Goal: Transaction & Acquisition: Book appointment/travel/reservation

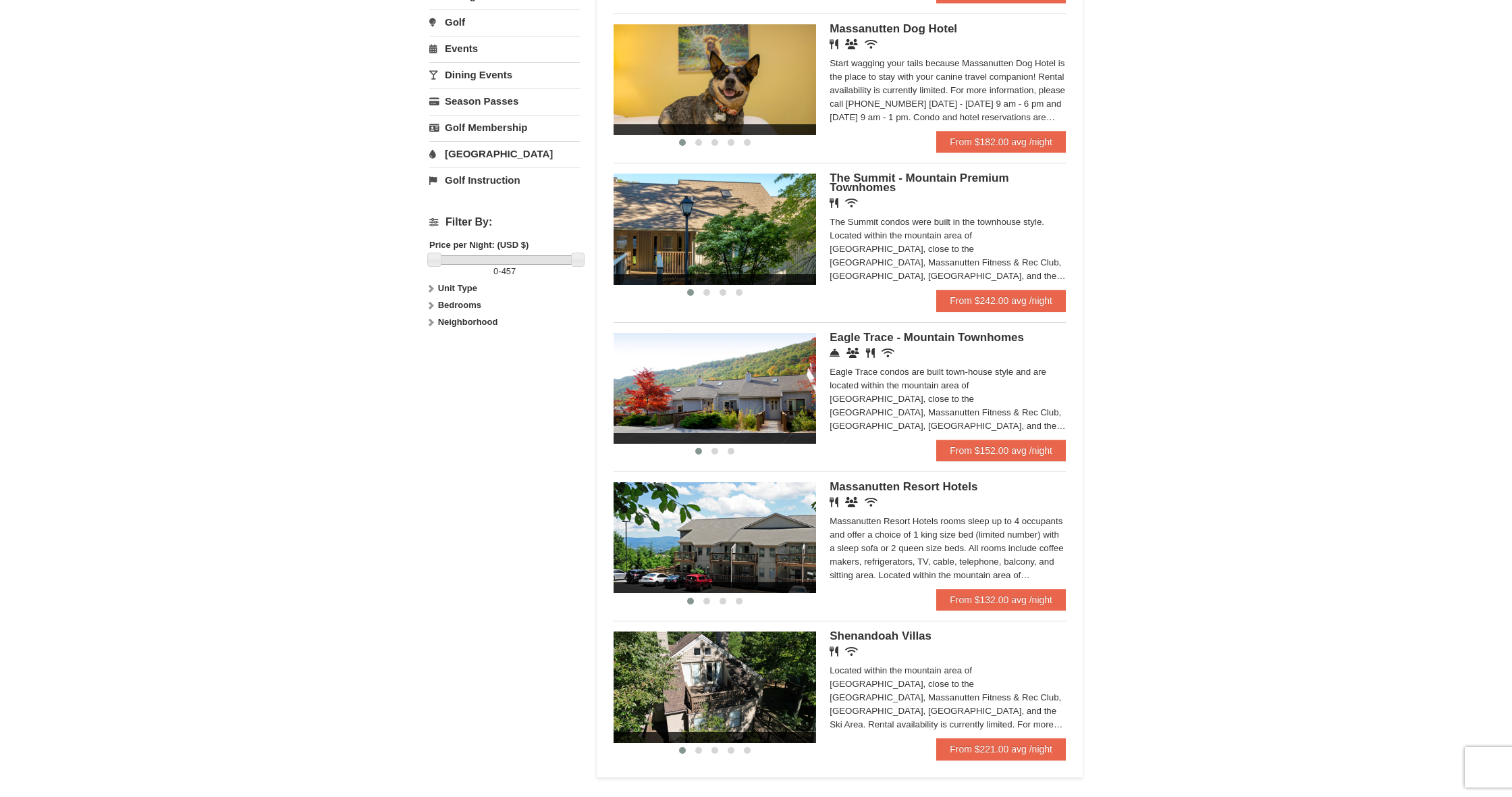
scroll to position [430, 0]
click at [1007, 596] on link "From $132.00 avg /night" at bounding box center [1001, 598] width 130 height 22
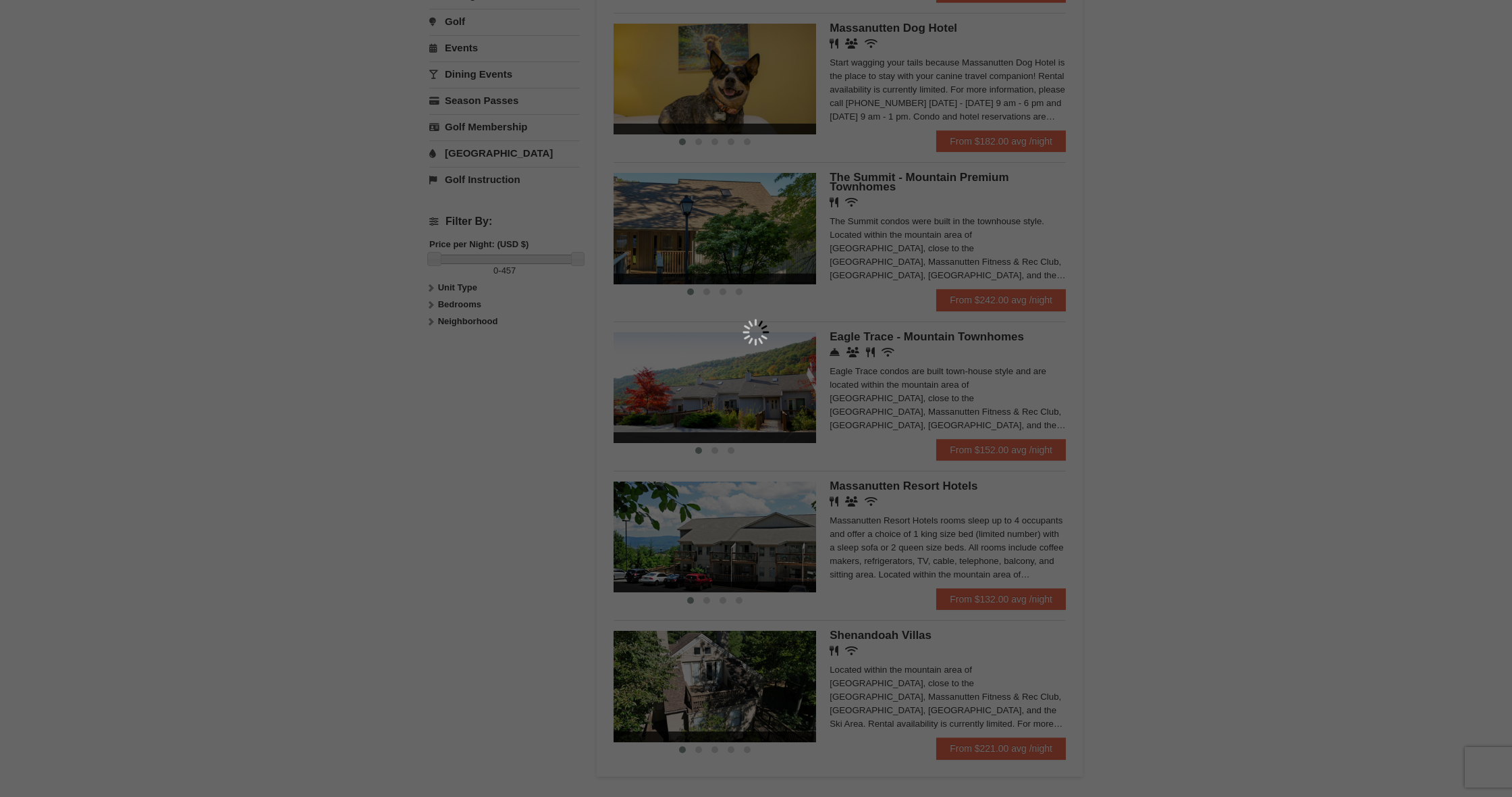
click at [1030, 596] on div at bounding box center [756, 398] width 1512 height 797
click at [994, 596] on div at bounding box center [756, 398] width 1512 height 797
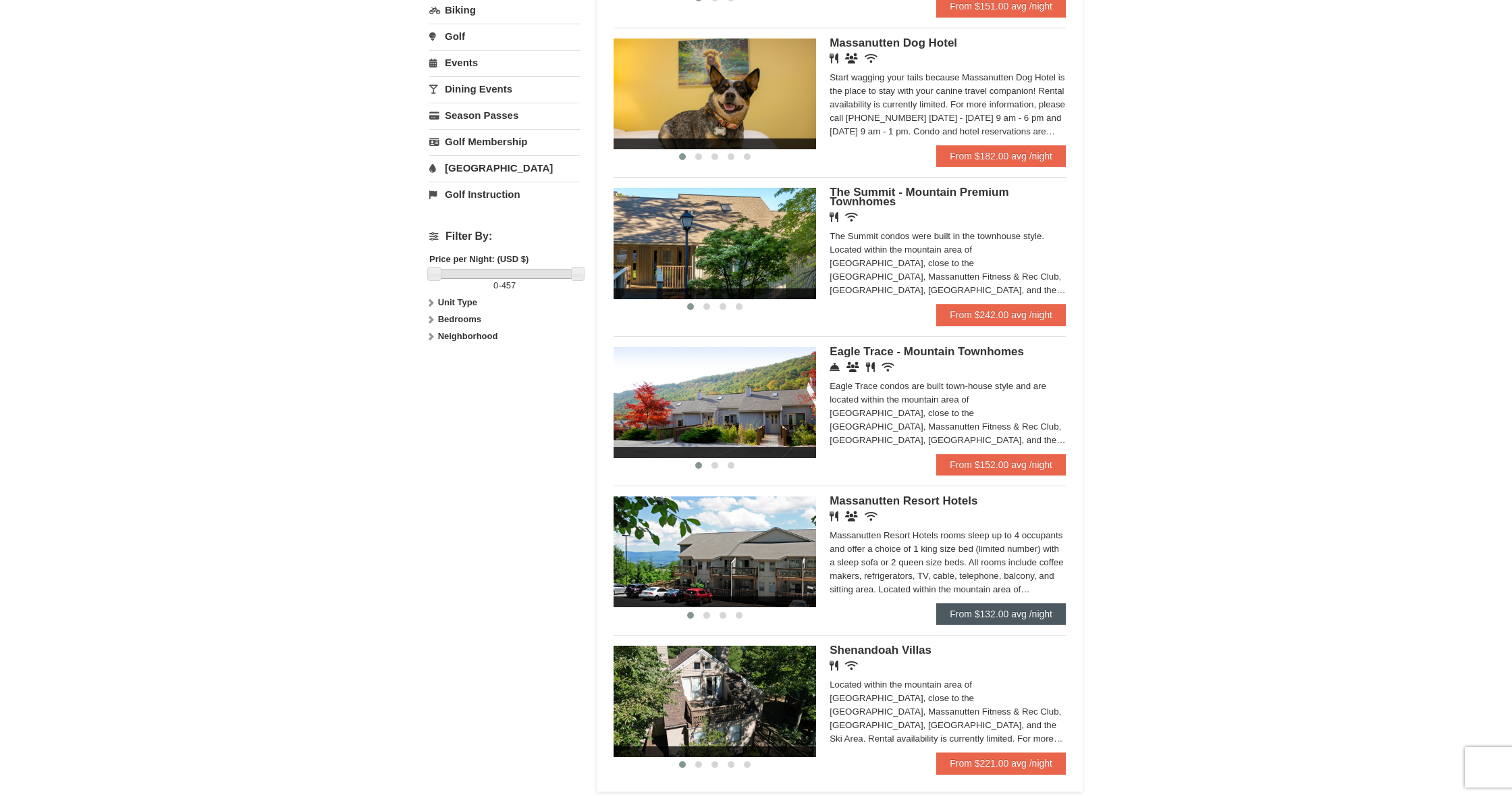
scroll to position [418, 0]
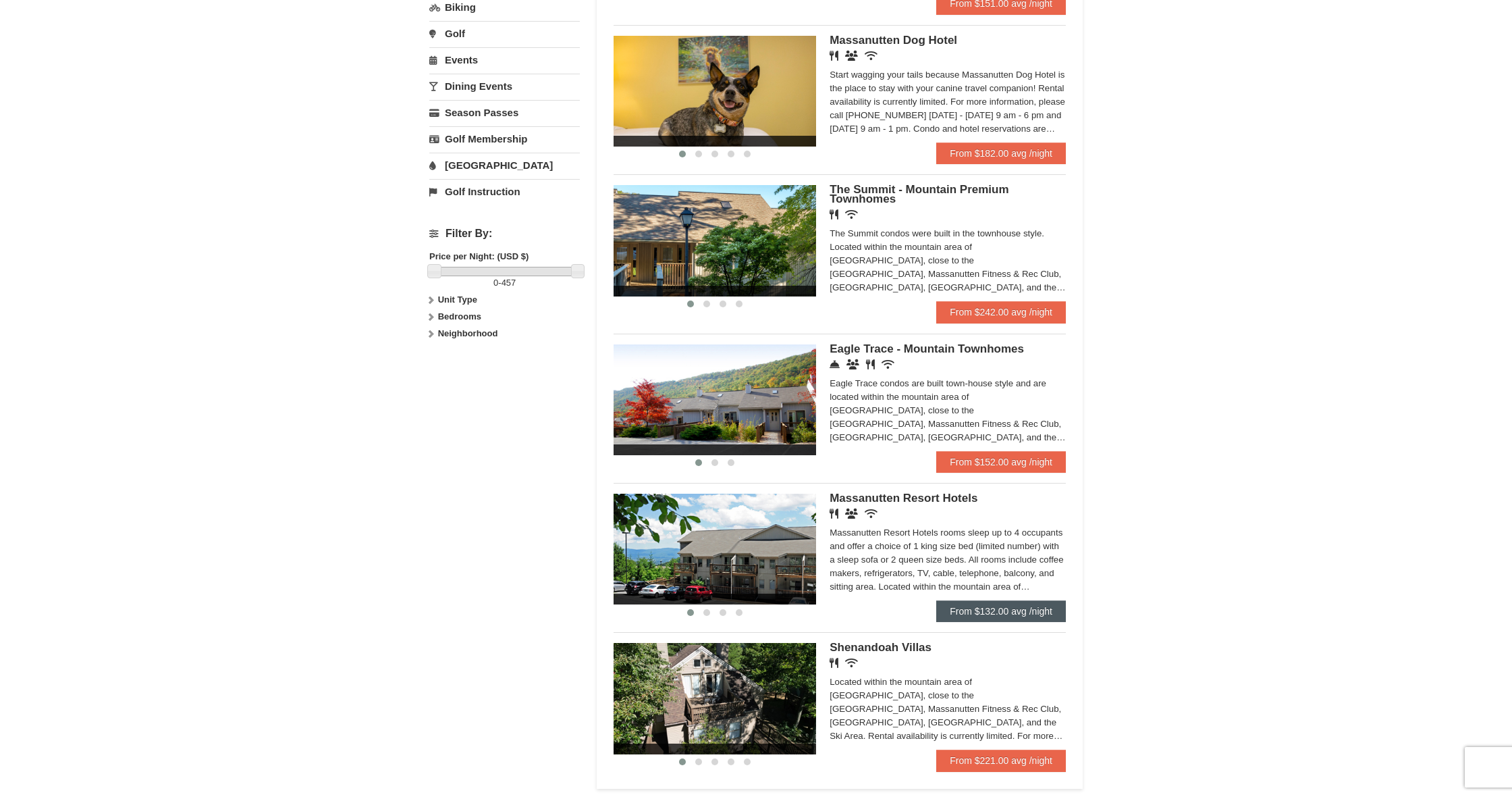
click at [984, 615] on link "From $132.00 avg /night" at bounding box center [1001, 610] width 130 height 22
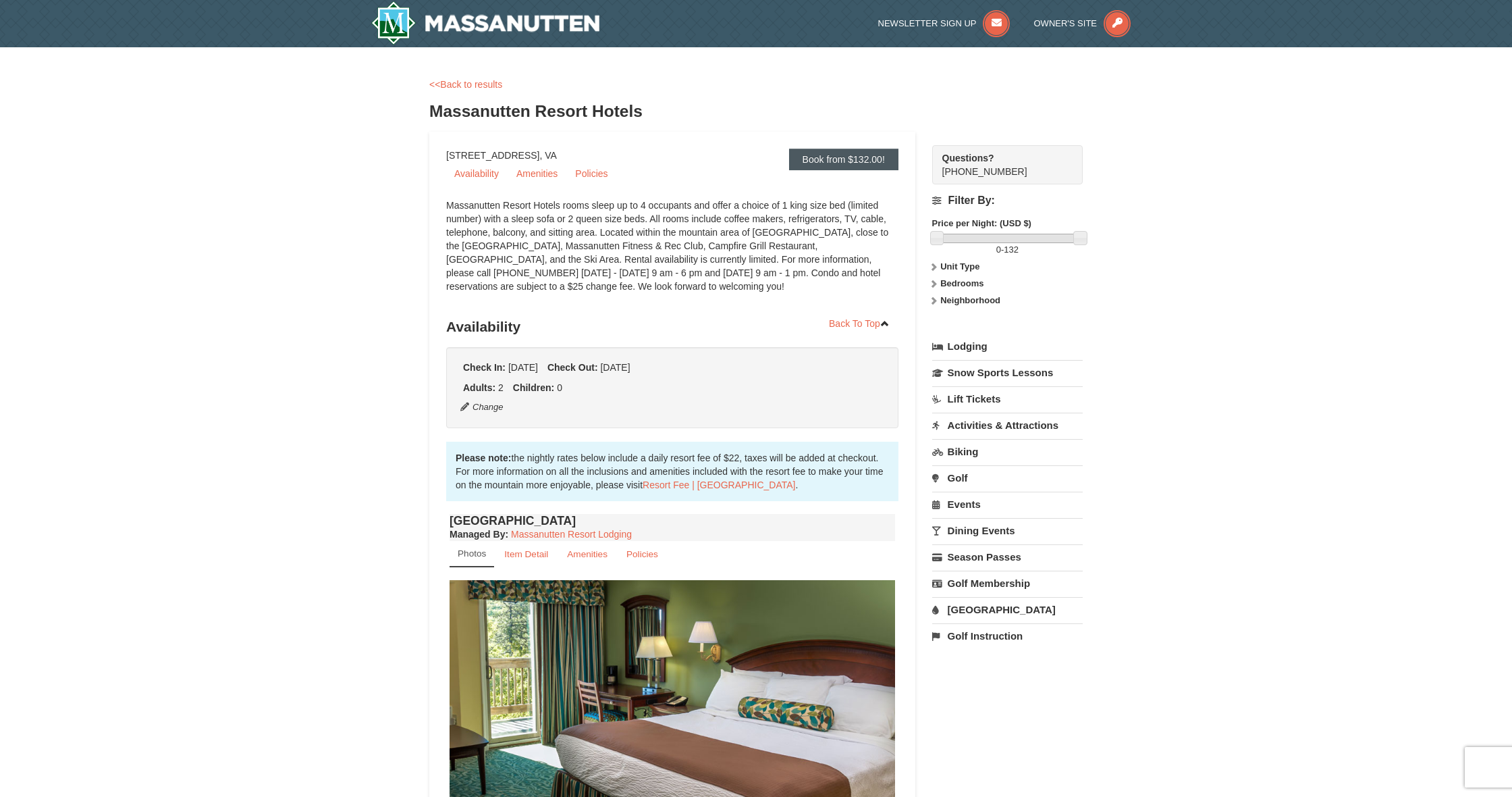
click at [856, 154] on link "Book from $132.00!" at bounding box center [843, 159] width 109 height 22
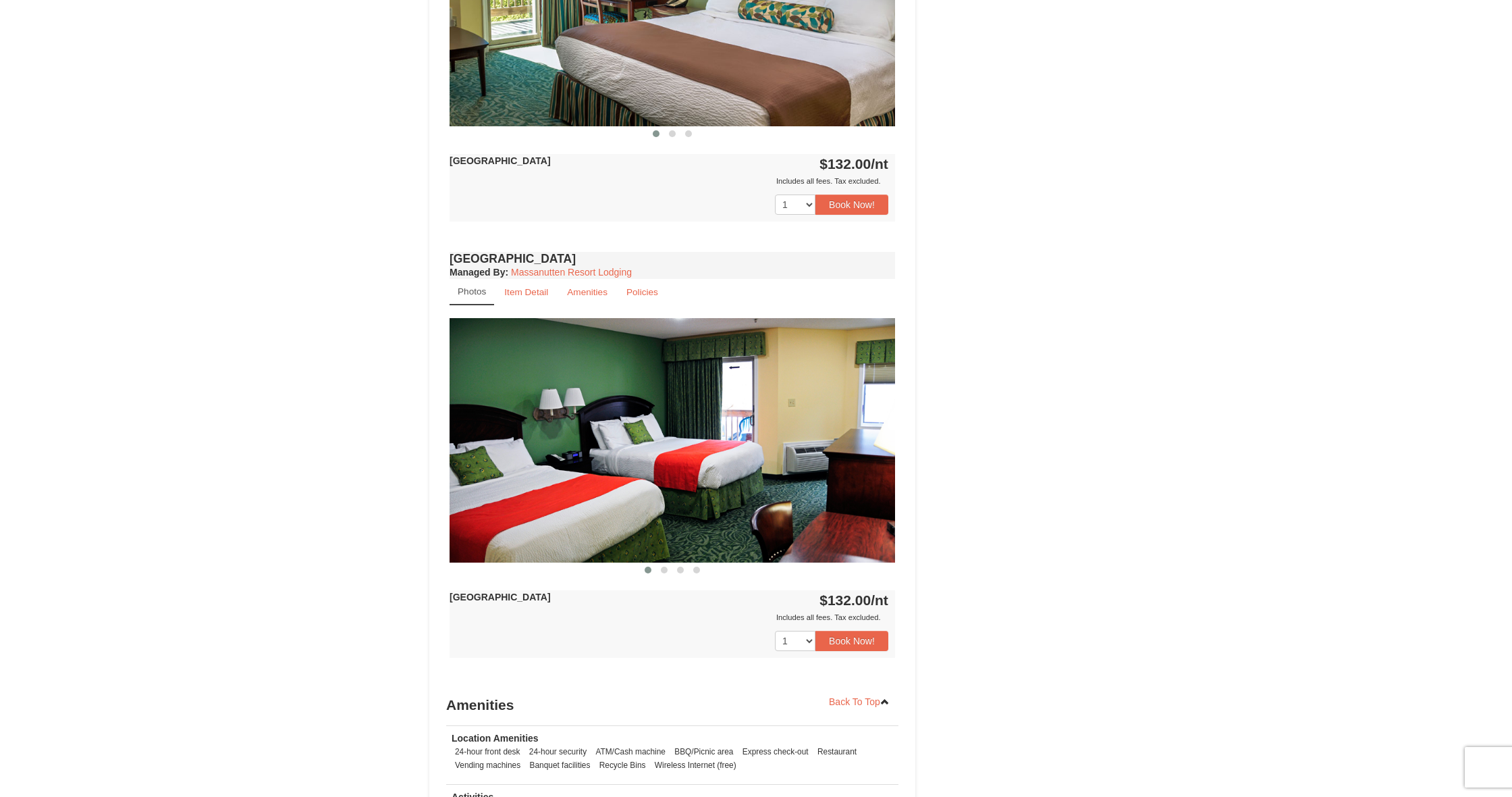
scroll to position [700, 0]
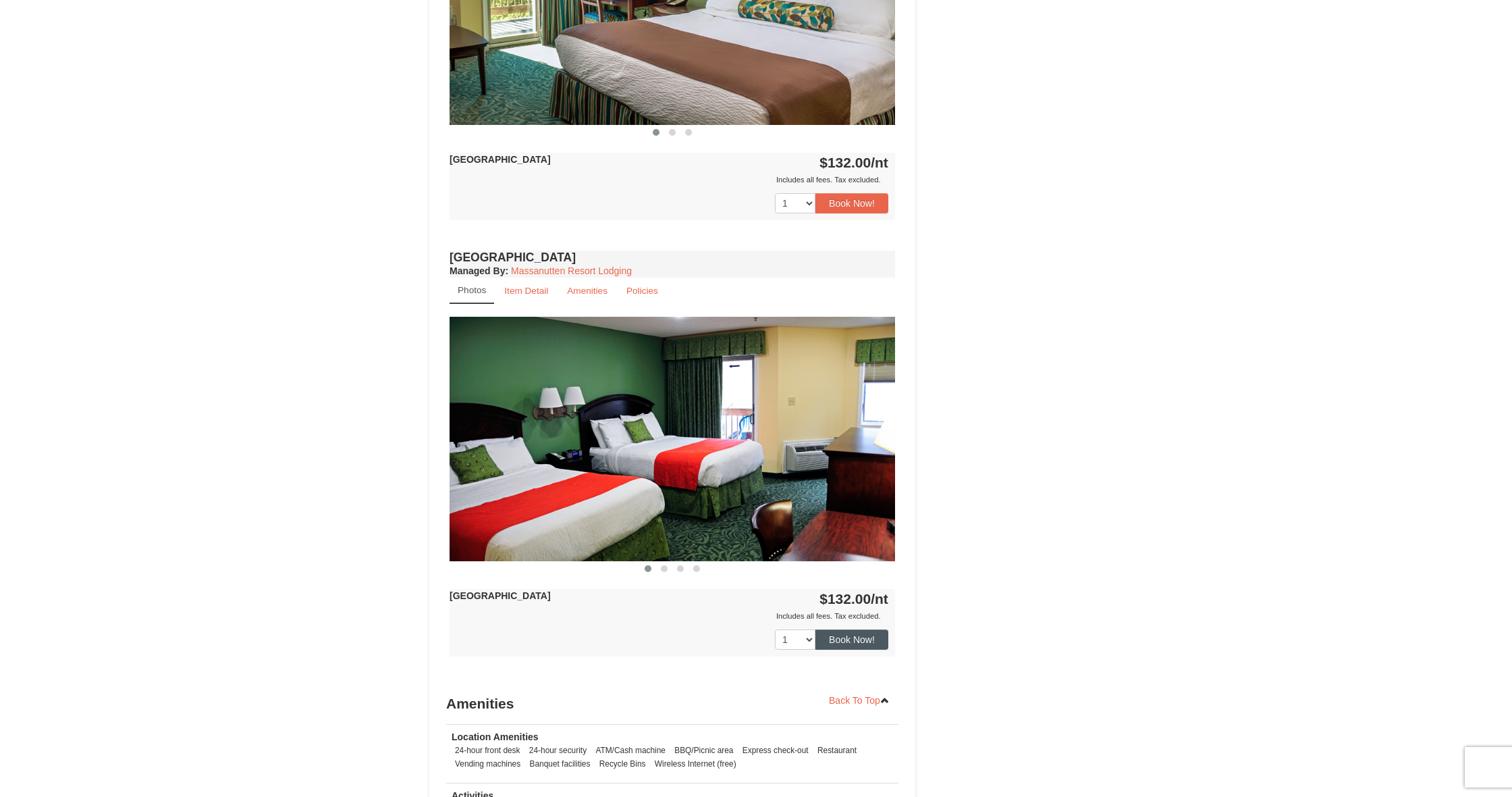
click at [840, 644] on button "Book Now!" at bounding box center [851, 639] width 73 height 21
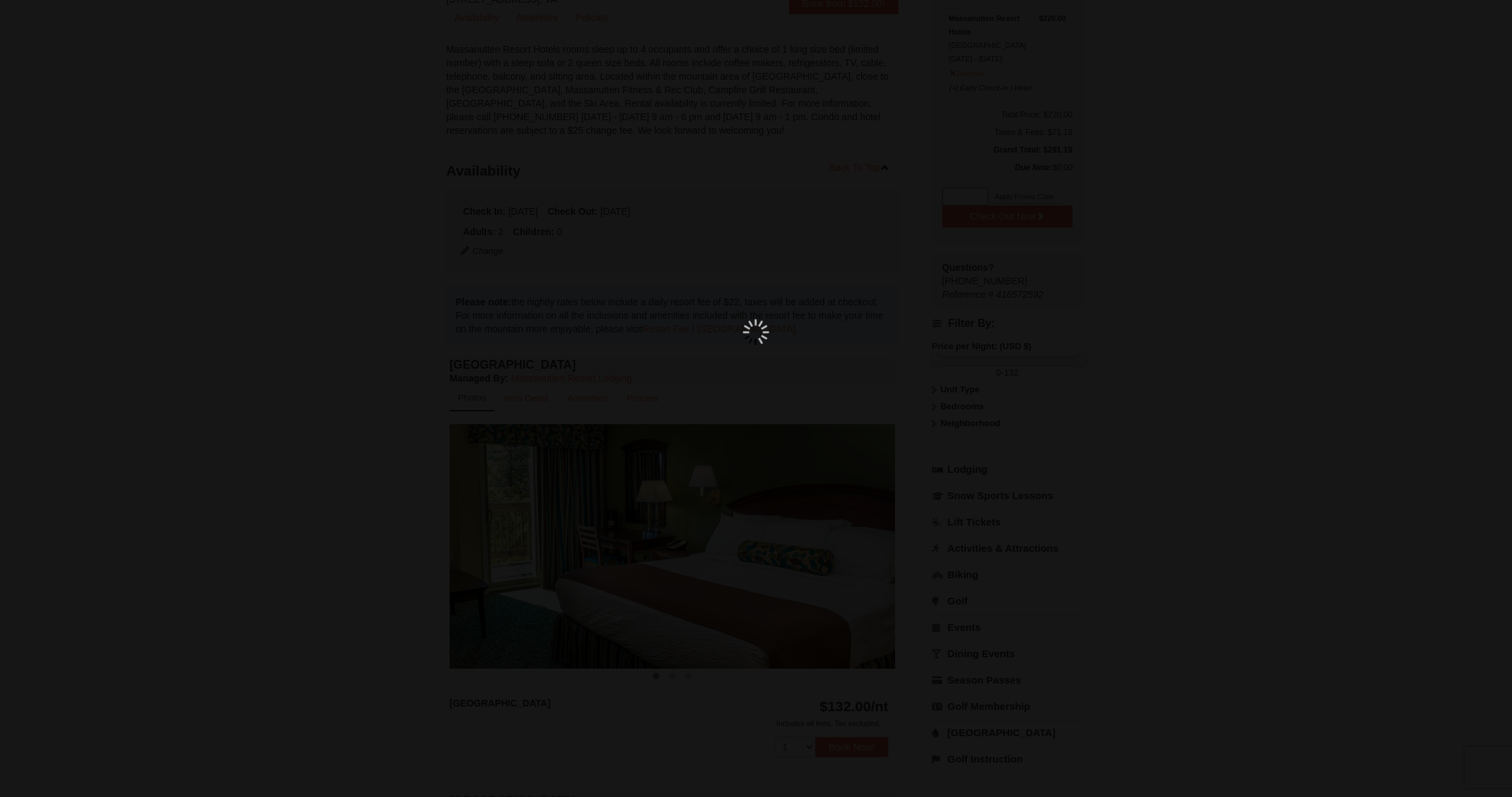
scroll to position [132, 0]
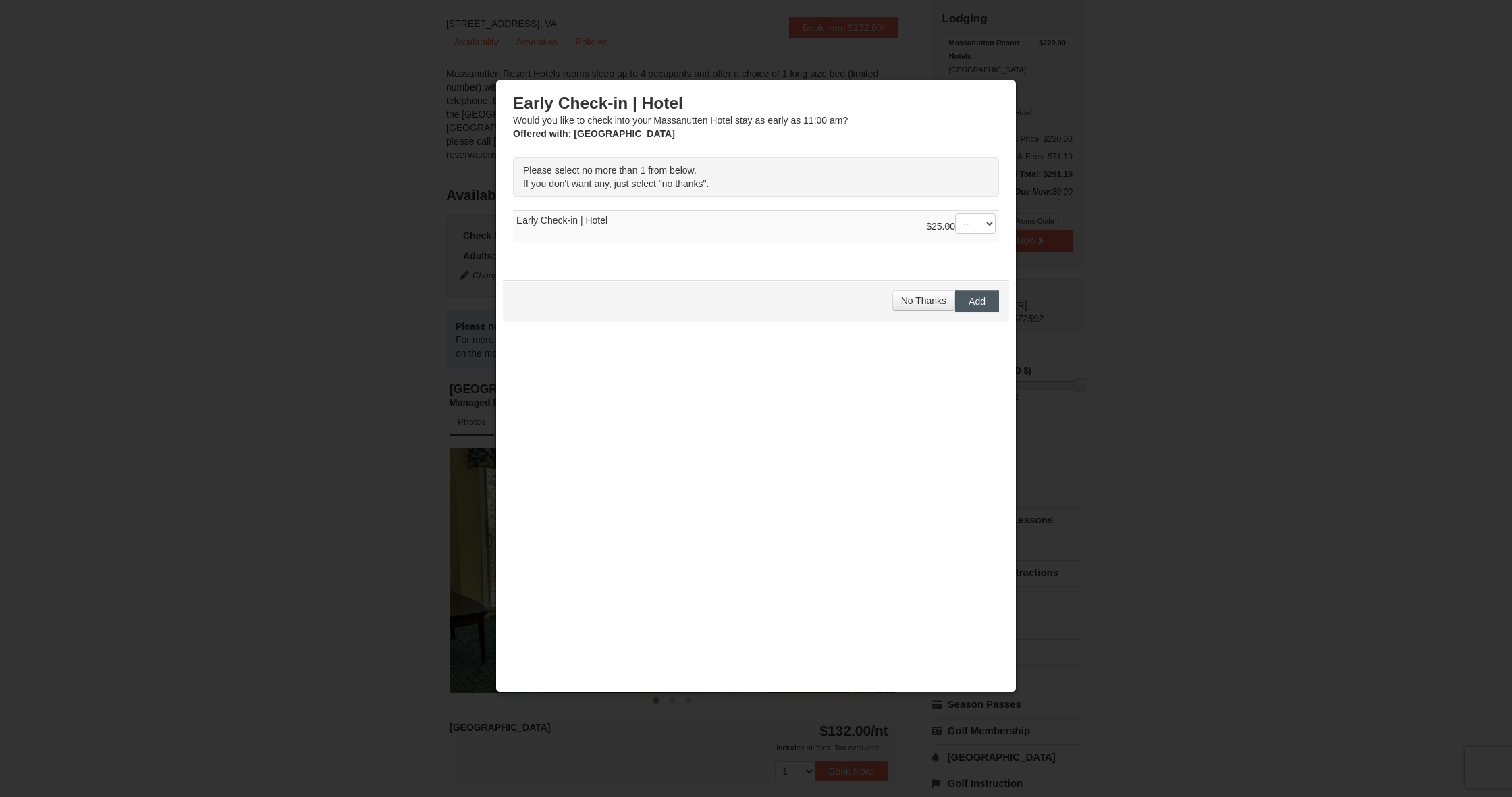
click at [984, 305] on span "Add" at bounding box center [978, 301] width 17 height 11
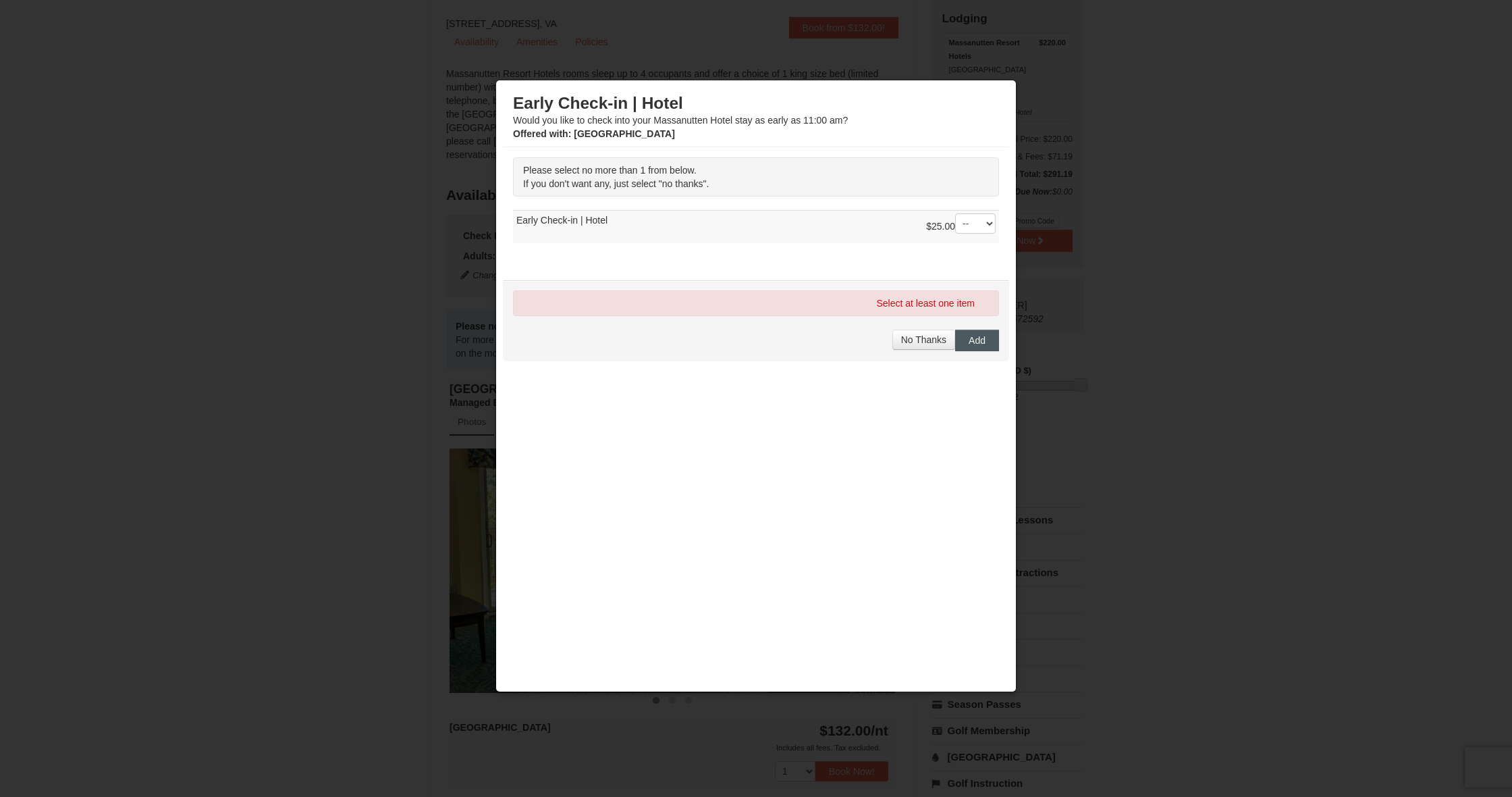
click at [987, 342] on button "Add" at bounding box center [977, 340] width 44 height 22
click at [669, 231] on td "$25.00 -- 01 Early Check-in | Hotel" at bounding box center [756, 227] width 486 height 33
select select "1"
click at [988, 341] on button "Add" at bounding box center [977, 340] width 44 height 22
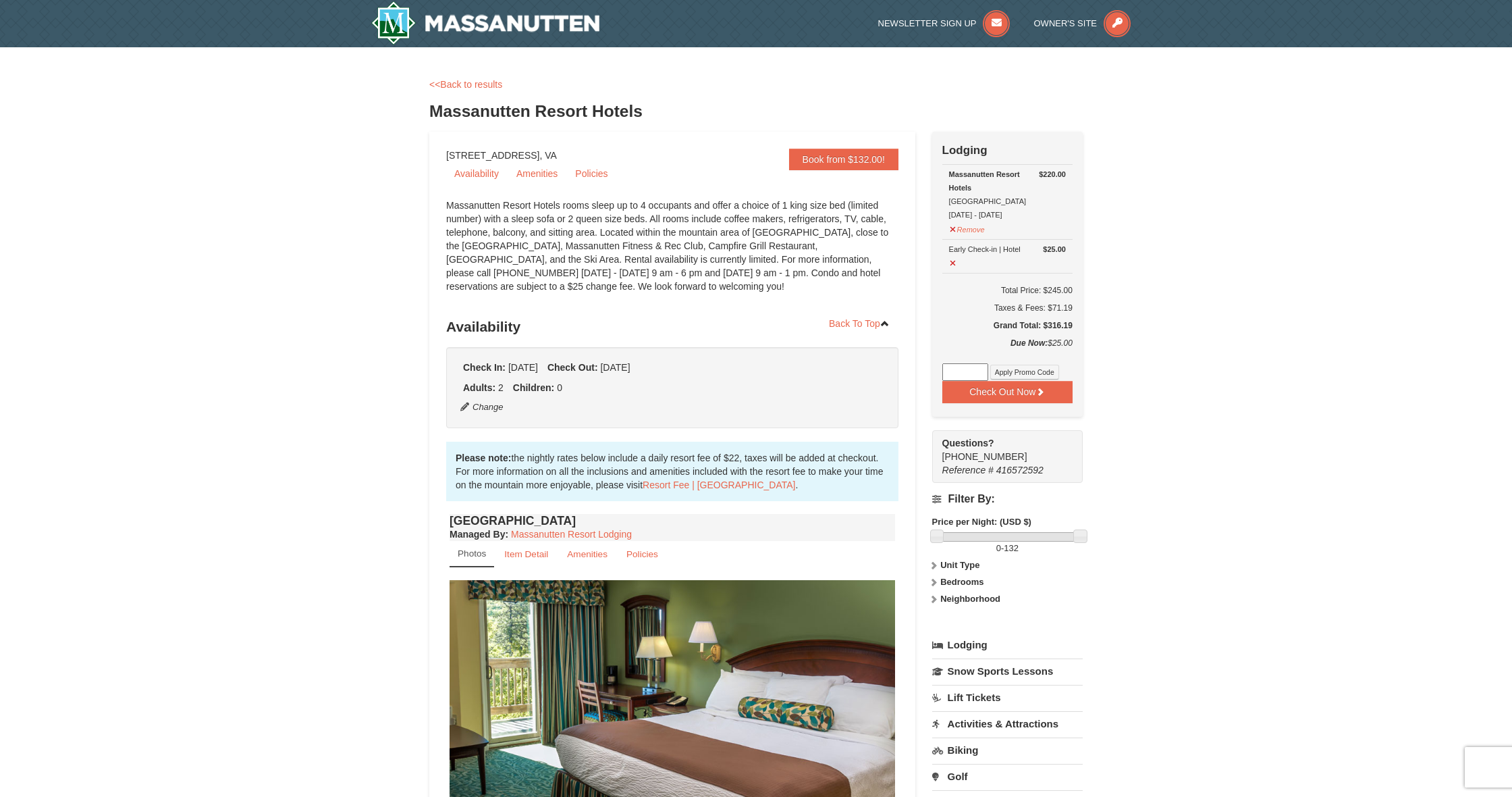
scroll to position [0, 0]
click at [1023, 391] on button "Check Out Now" at bounding box center [1007, 391] width 130 height 22
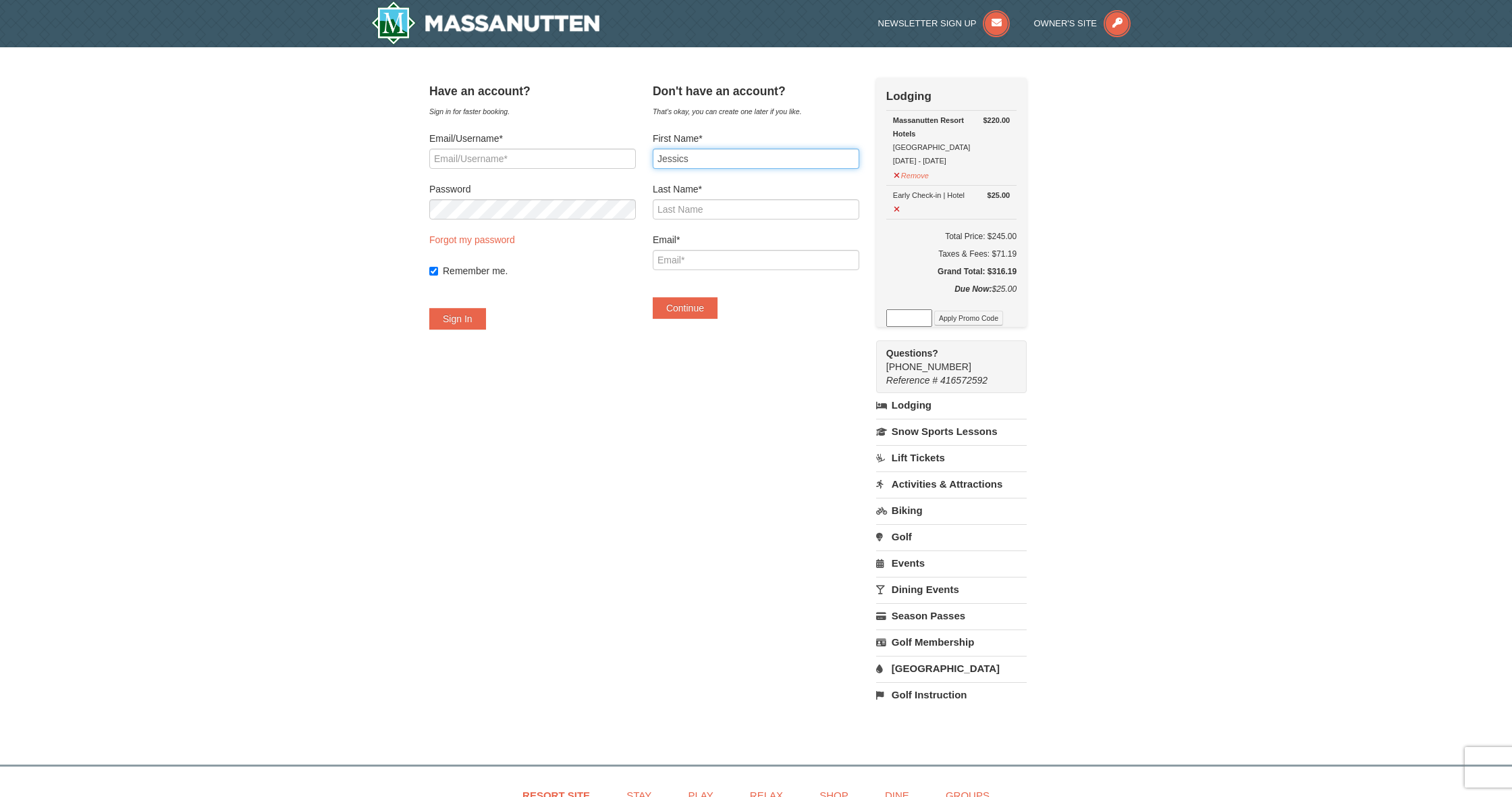
click at [797, 154] on input "Jessics" at bounding box center [756, 159] width 207 height 21
type input "Jessica"
type input "Urbanik"
click at [830, 333] on div "Have an account? Sign in for faster booking. Email/Username* Password Forgot my…" at bounding box center [756, 398] width 653 height 643
click at [690, 308] on button "Continue" at bounding box center [684, 307] width 65 height 22
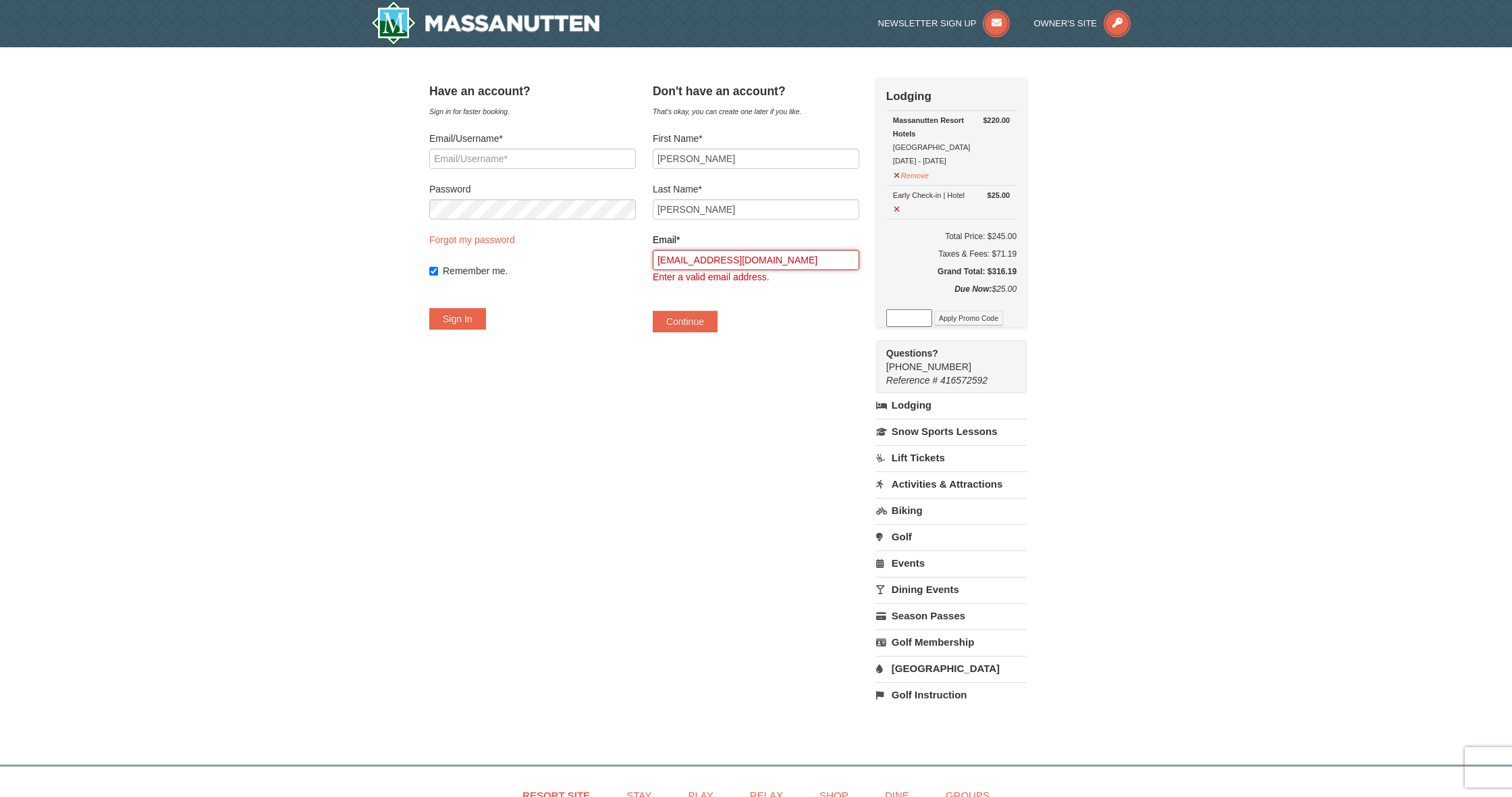
click at [784, 259] on input "jessurbanik@gmail.com" at bounding box center [756, 260] width 207 height 21
type input "j"
type input "jessurbanik@gmail.co"
type input "Jessurbanik@gmail.com"
click at [793, 316] on div "Continue" at bounding box center [756, 314] width 207 height 35
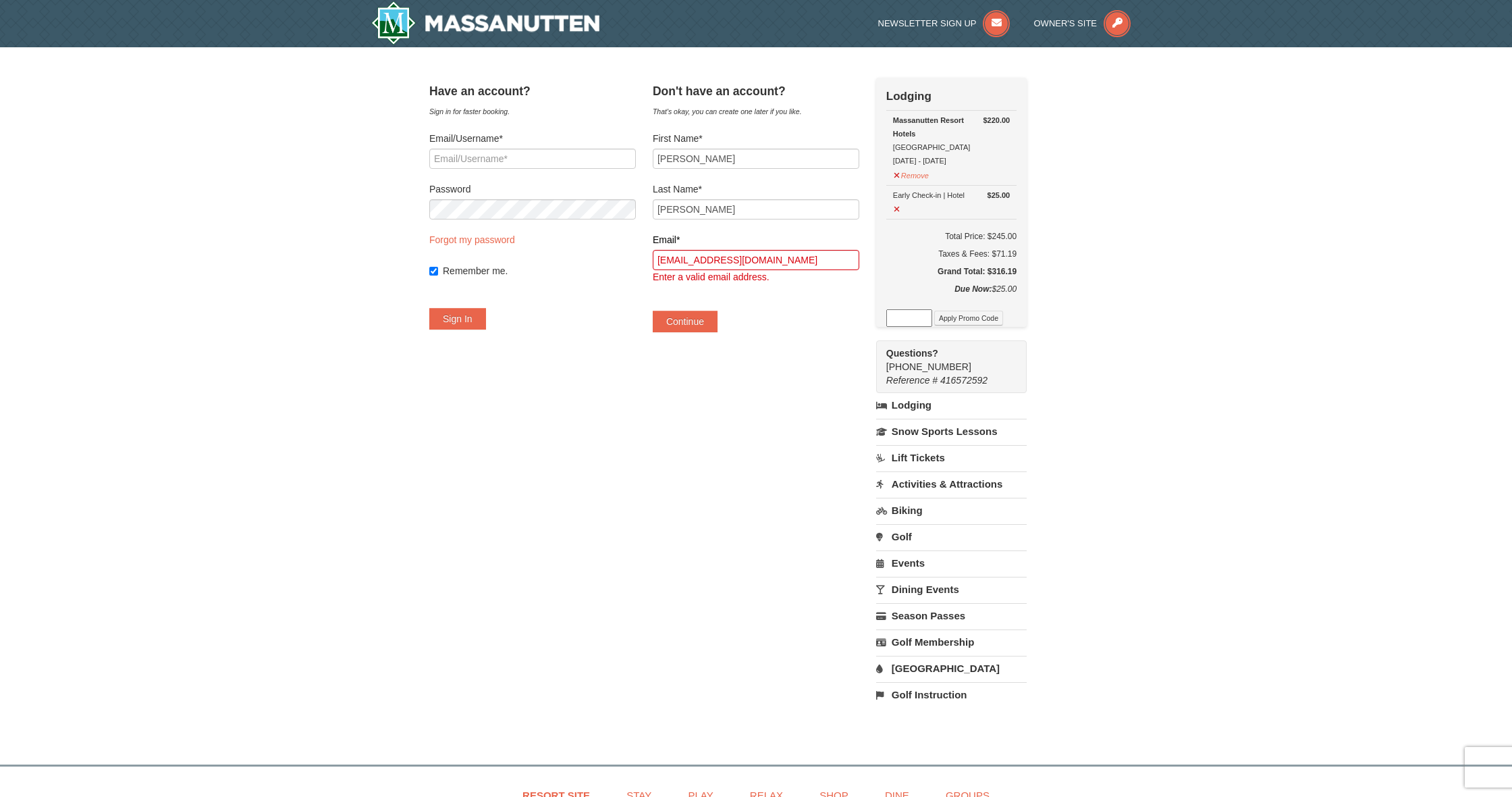
scroll to position [0, 1]
click at [718, 318] on button "Continue" at bounding box center [684, 321] width 65 height 22
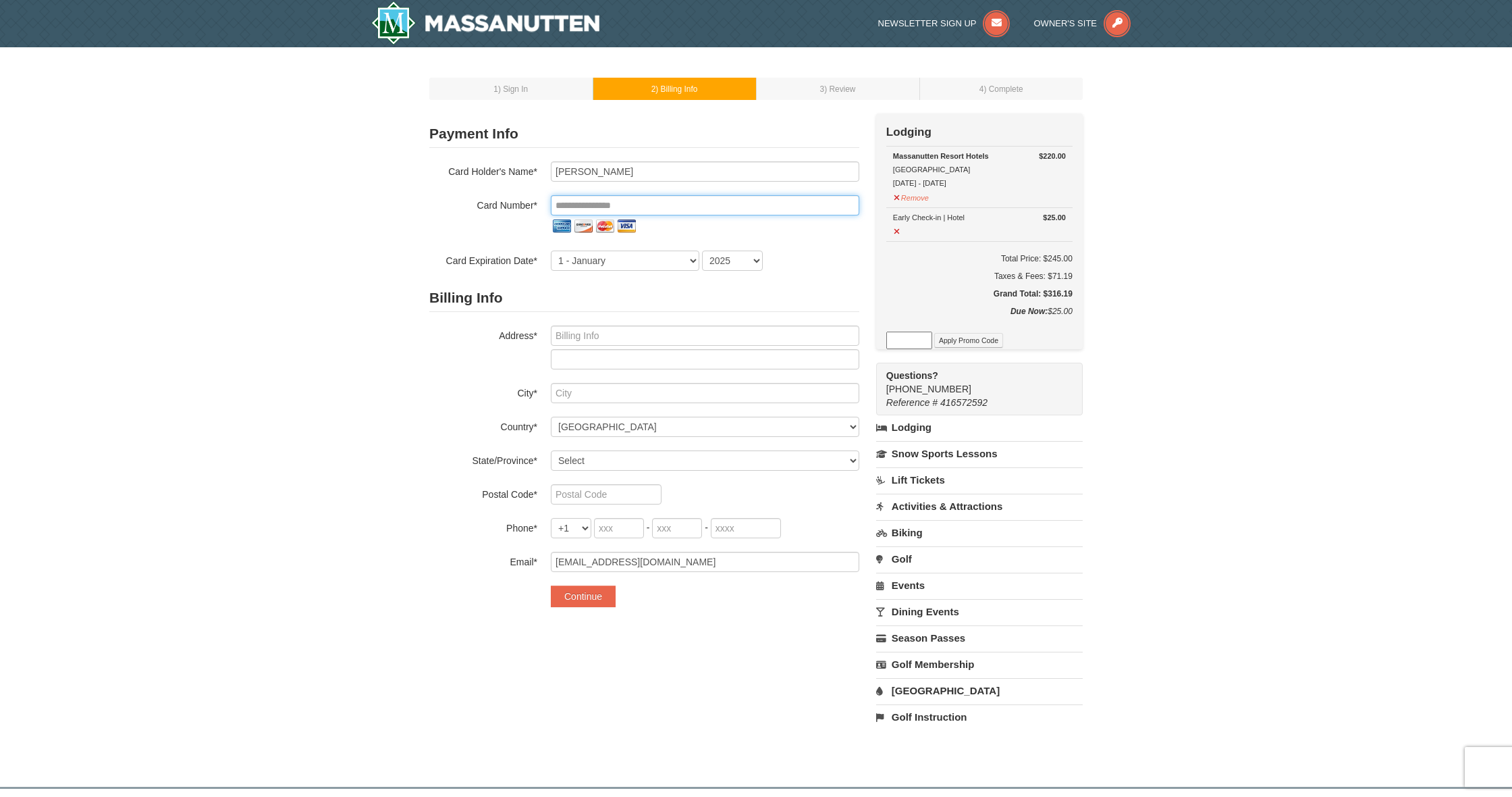
click at [665, 207] on input "tel" at bounding box center [705, 206] width 308 height 21
type input "**********"
select select "3"
select select "2027"
type input "1007 Valleyview Drive"
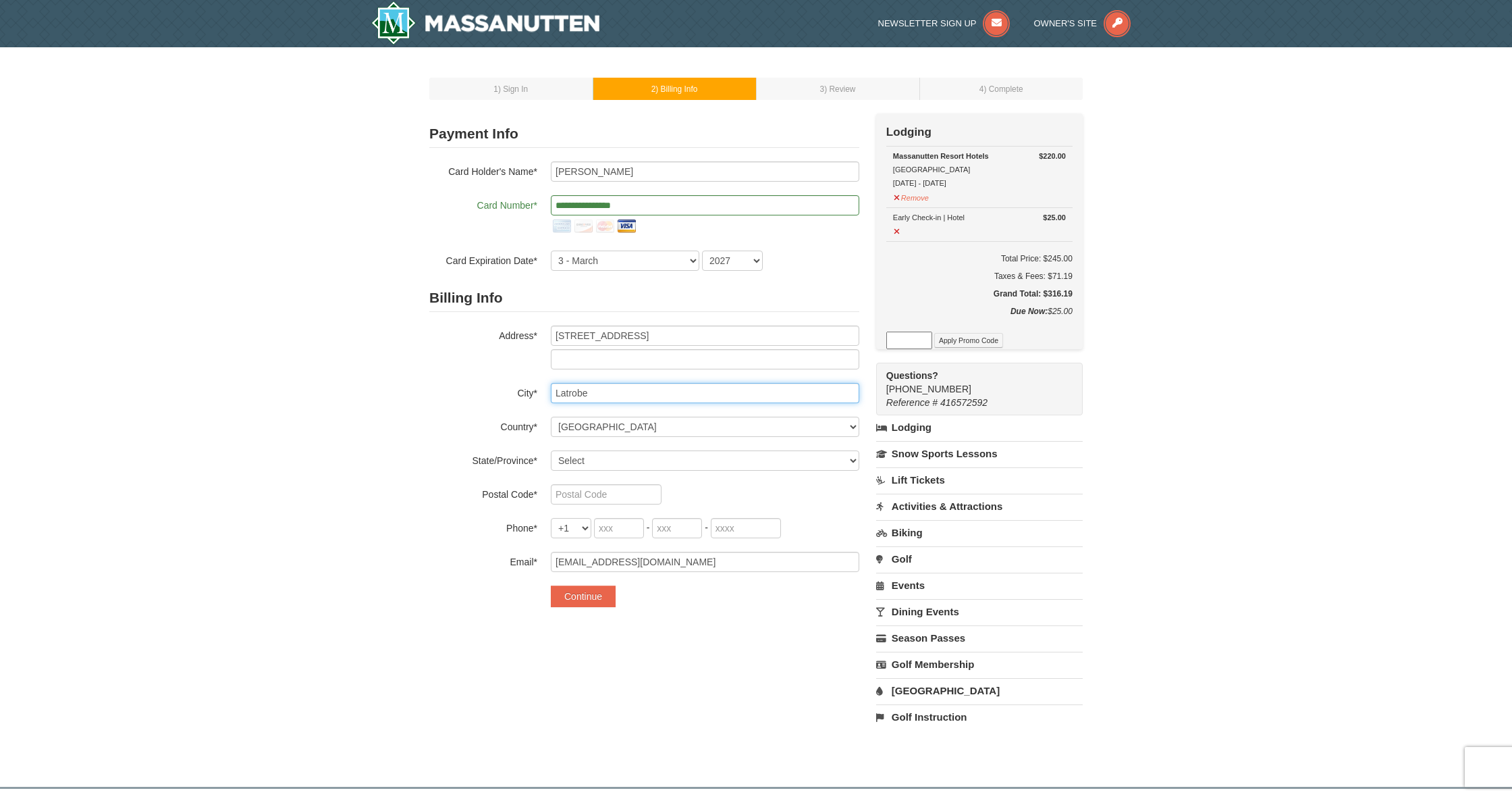
type input "Latrobe"
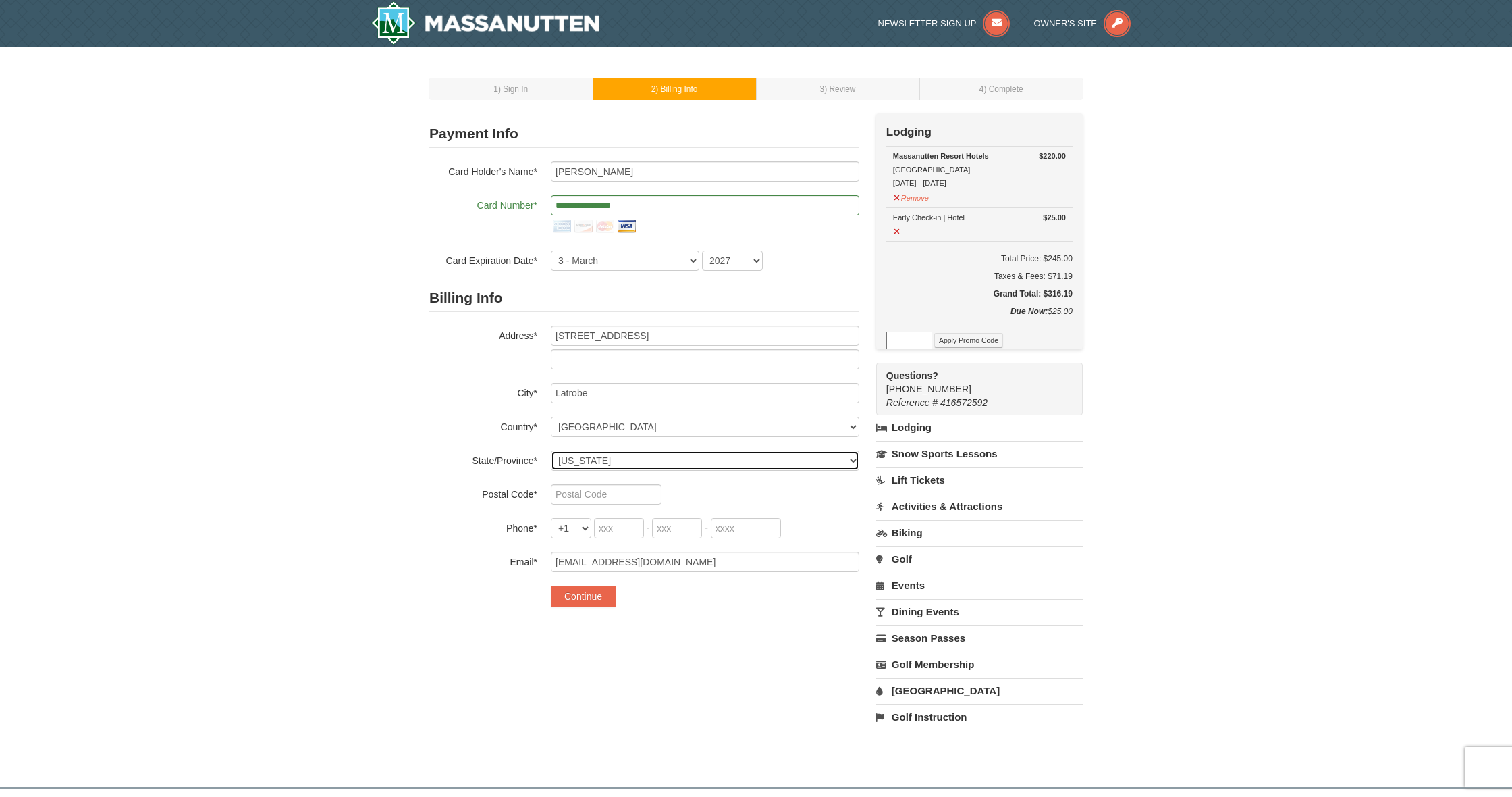
select select "PA"
type input "15650"
click at [745, 495] on div "15650" at bounding box center [705, 494] width 308 height 21
click at [632, 531] on input "tel" at bounding box center [619, 528] width 50 height 21
type input "724"
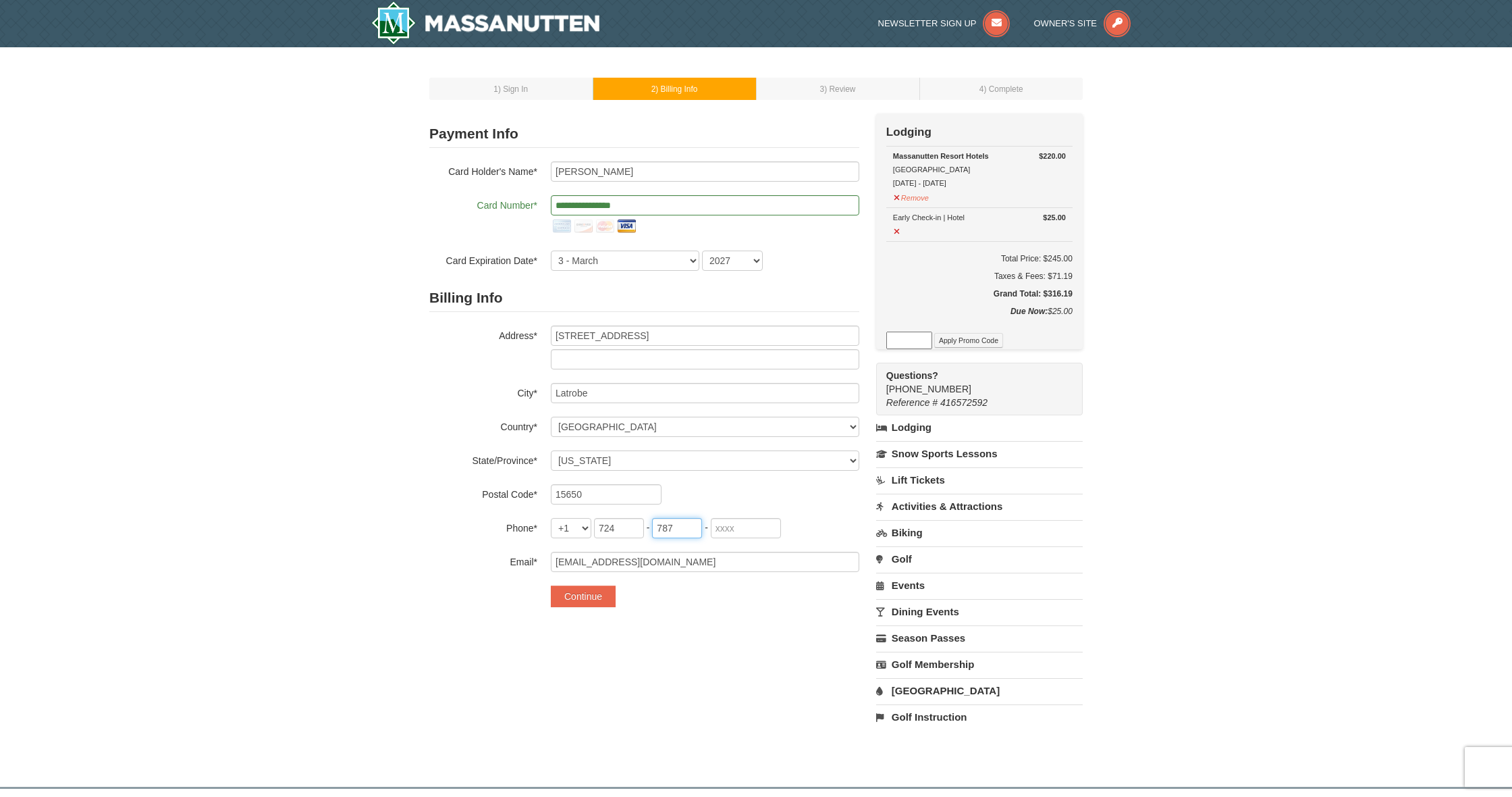
type input "787"
type input "8246"
click at [710, 653] on div "**********" at bounding box center [756, 428] width 653 height 629
click at [586, 601] on button "Continue" at bounding box center [583, 596] width 65 height 22
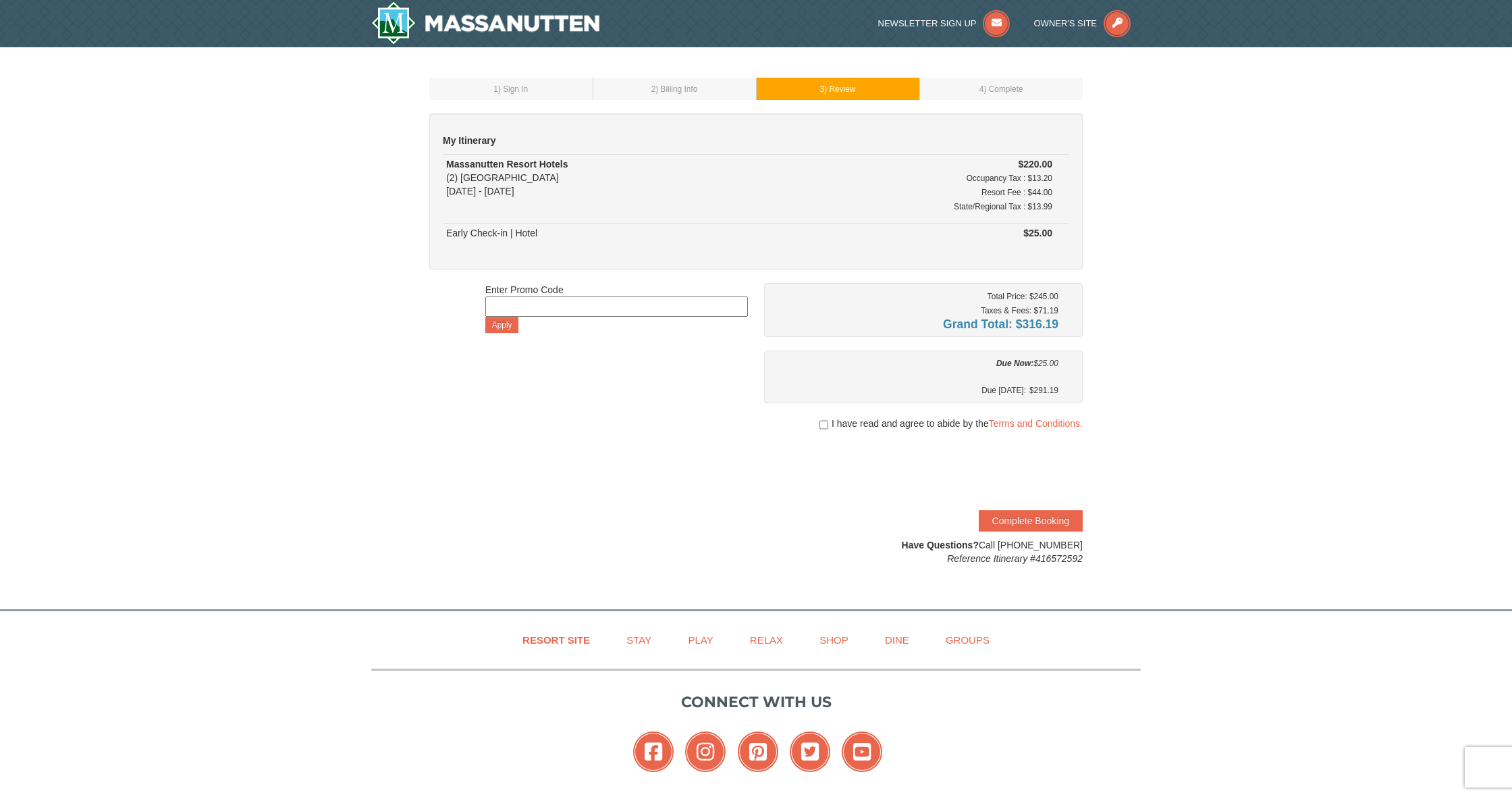
click at [824, 422] on input "checkbox" at bounding box center [824, 424] width 9 height 11
checkbox input "true"
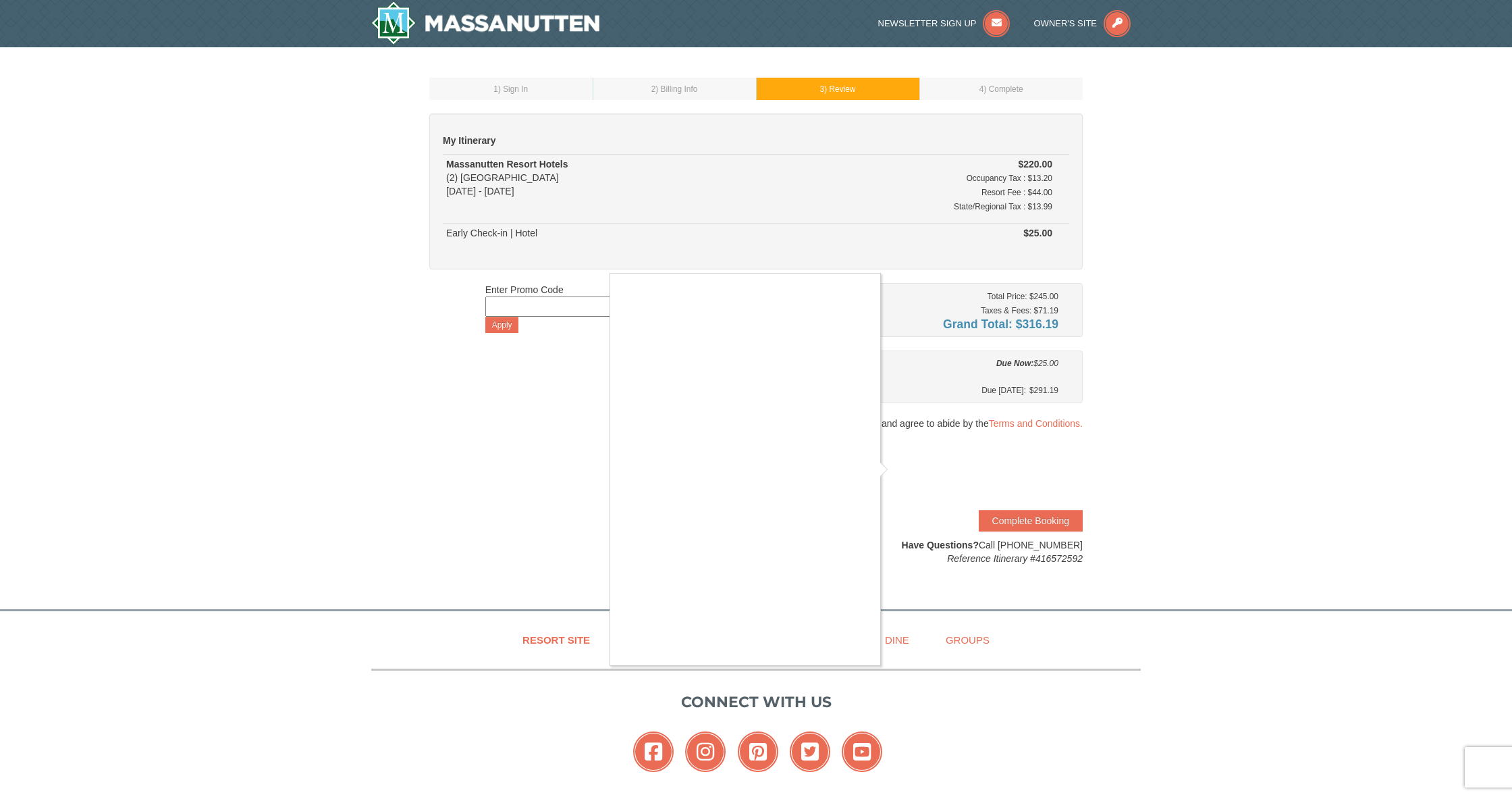
click at [893, 465] on div at bounding box center [756, 398] width 1512 height 797
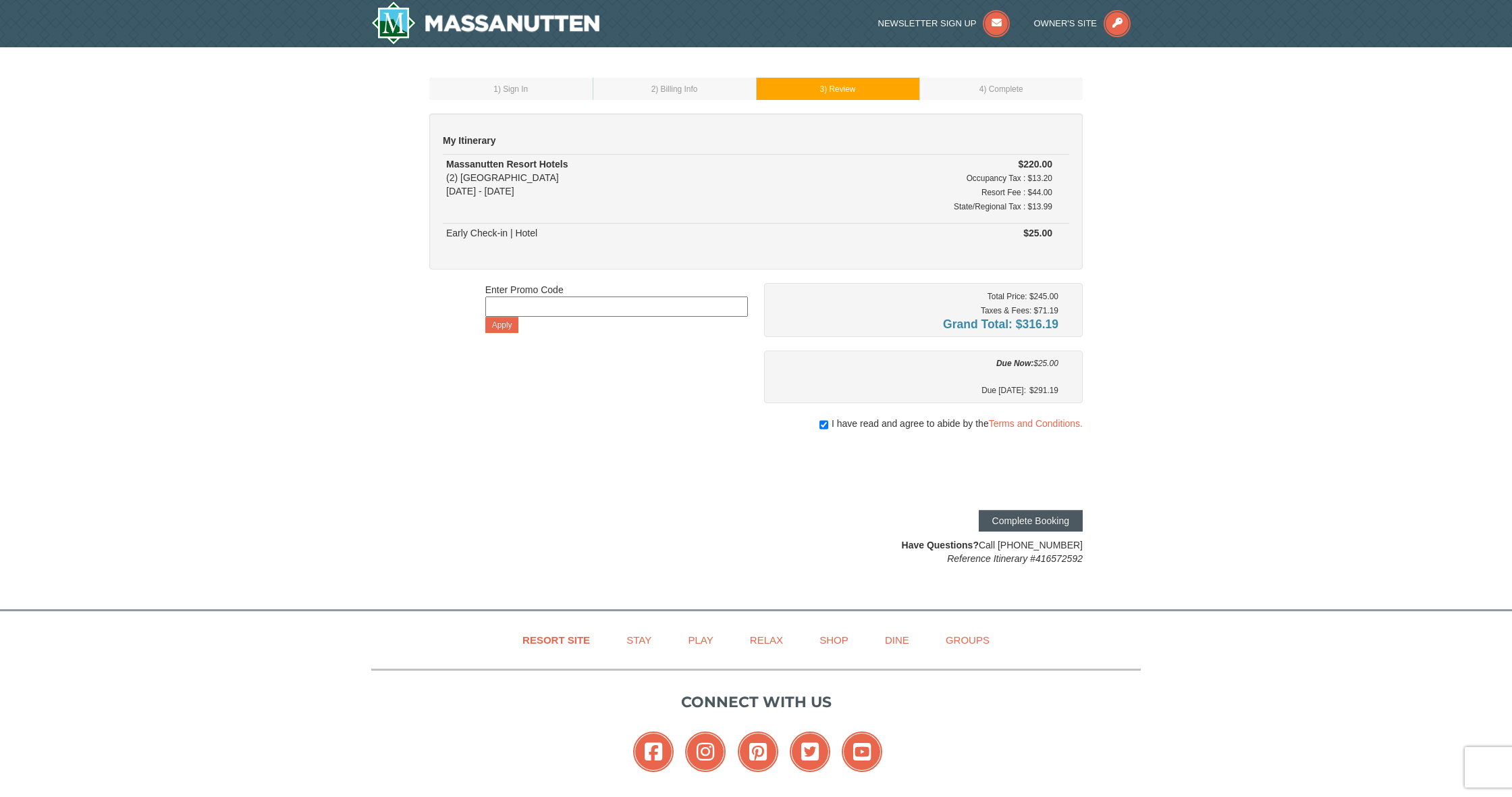
click at [1022, 522] on button "Complete Booking" at bounding box center [1030, 520] width 104 height 22
